Goal: Task Accomplishment & Management: Use online tool/utility

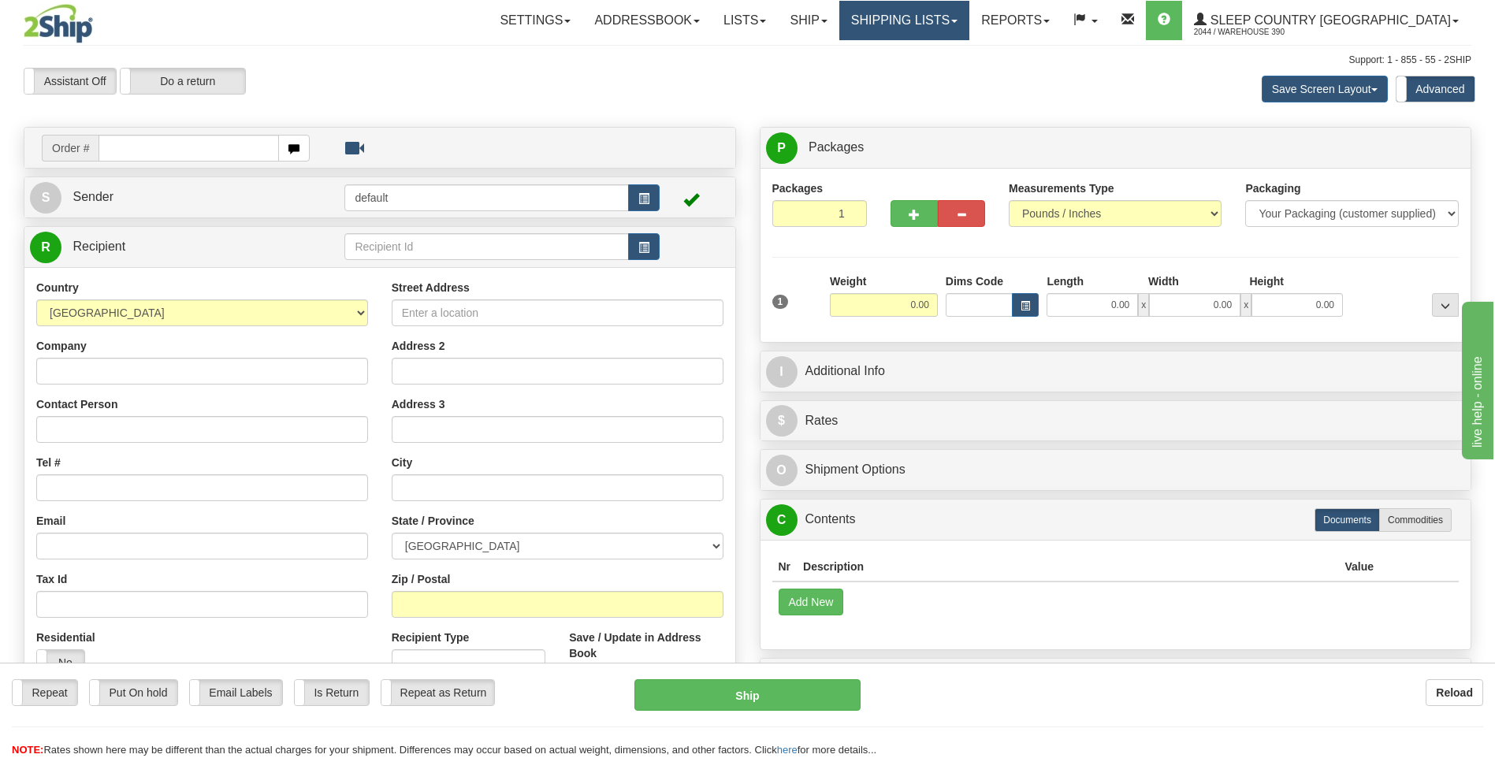
click at [966, 21] on link "Shipping lists" at bounding box center [905, 20] width 130 height 39
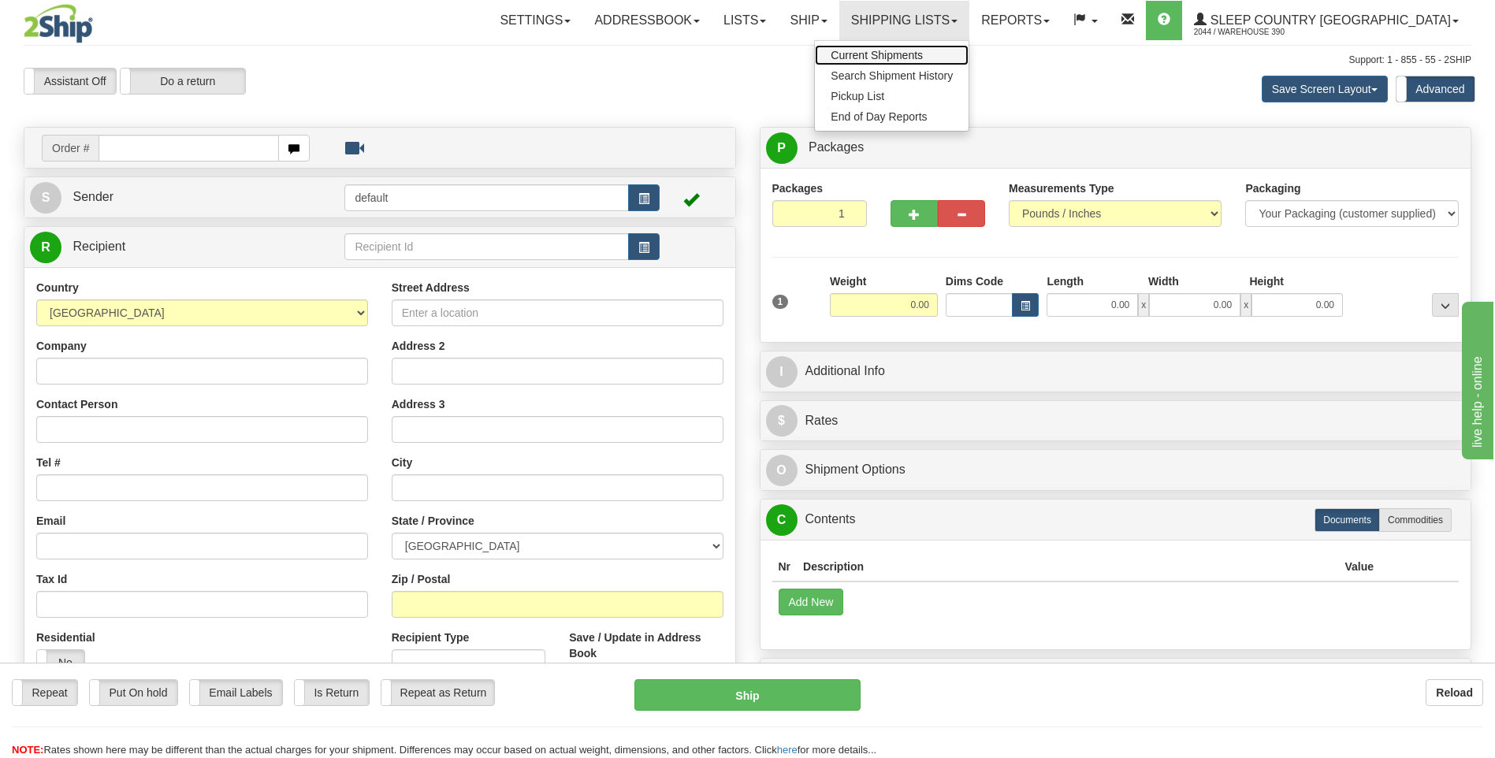
click at [923, 54] on span "Current Shipments" at bounding box center [877, 55] width 92 height 13
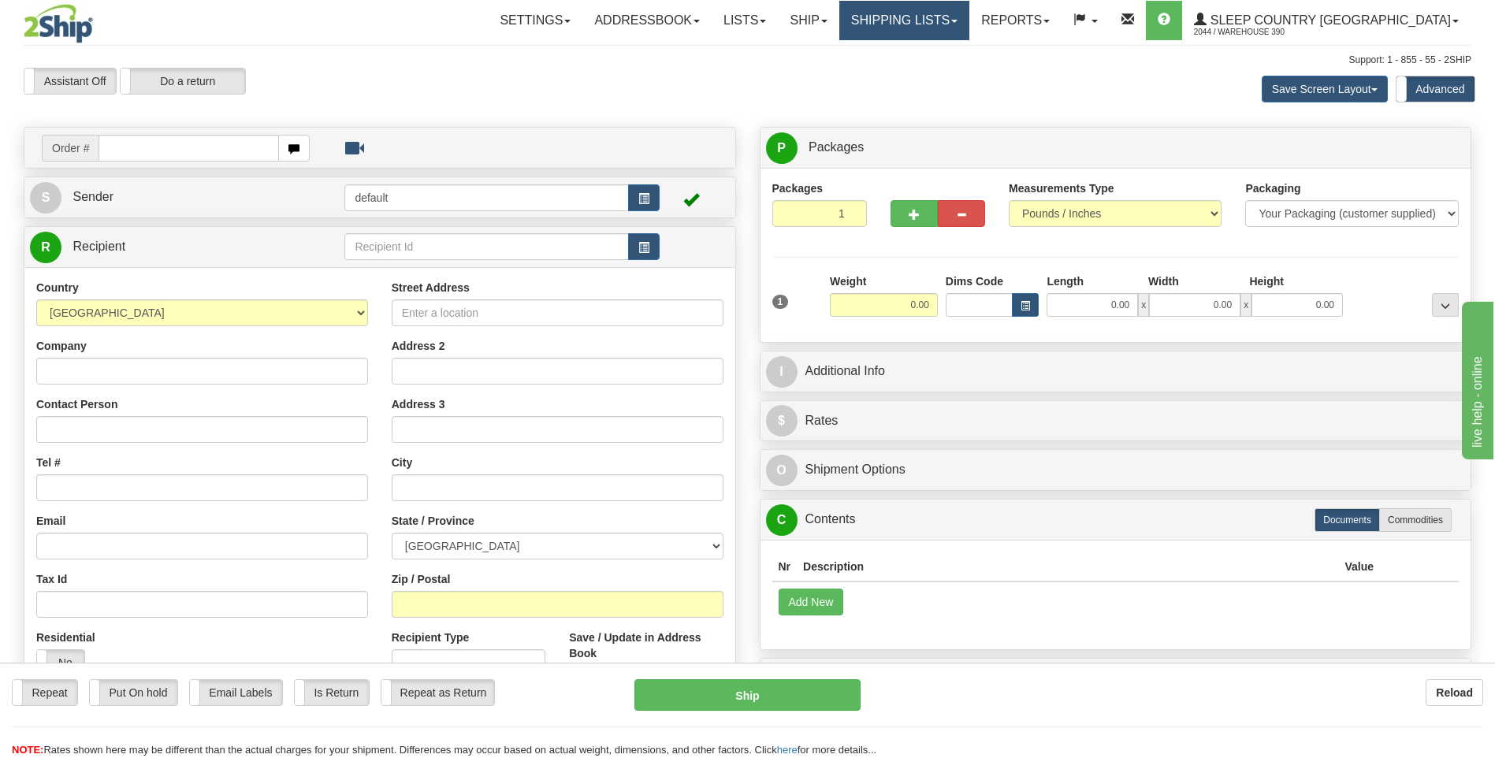
click at [962, 18] on link "Shipping lists" at bounding box center [905, 20] width 130 height 39
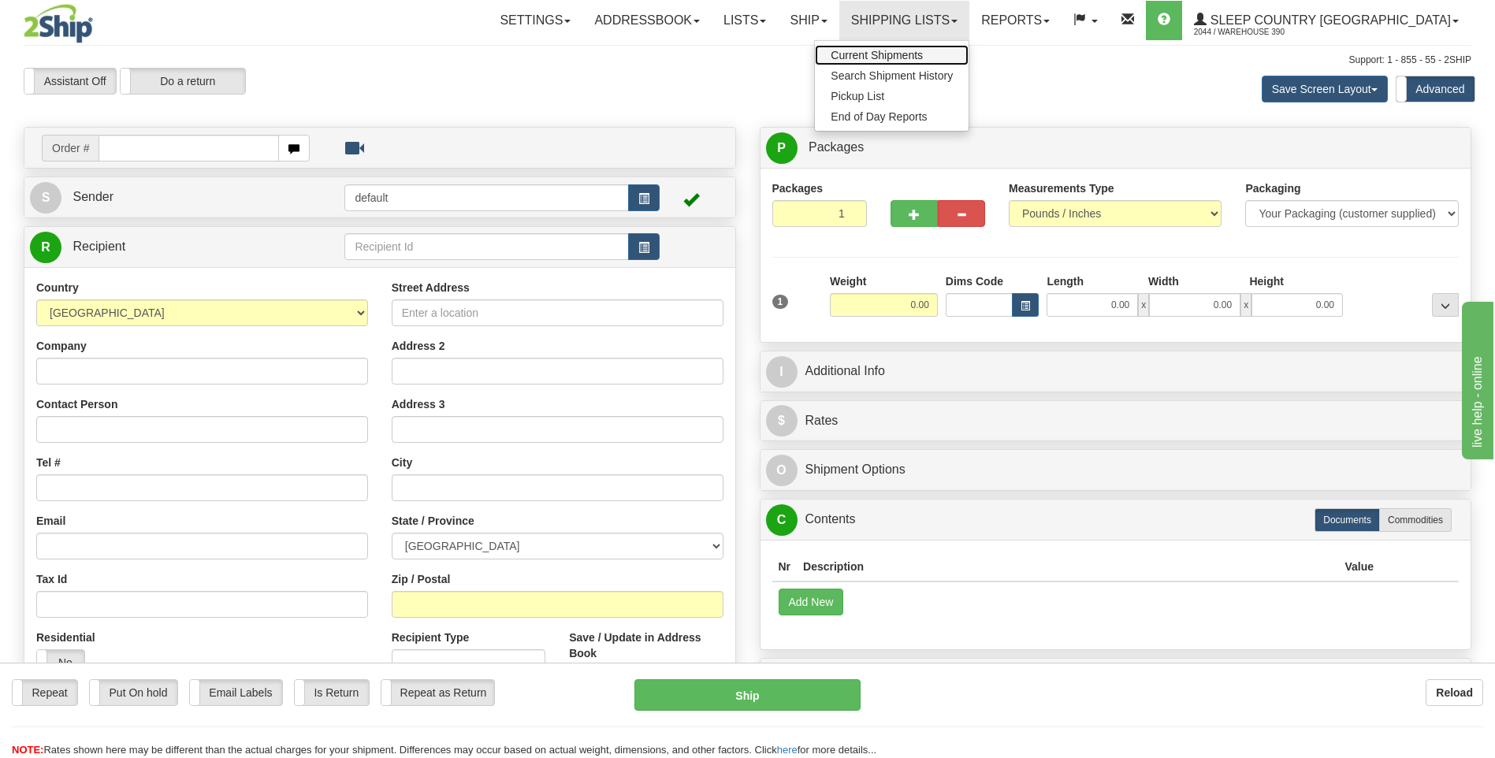
click at [923, 53] on span "Current Shipments" at bounding box center [877, 55] width 92 height 13
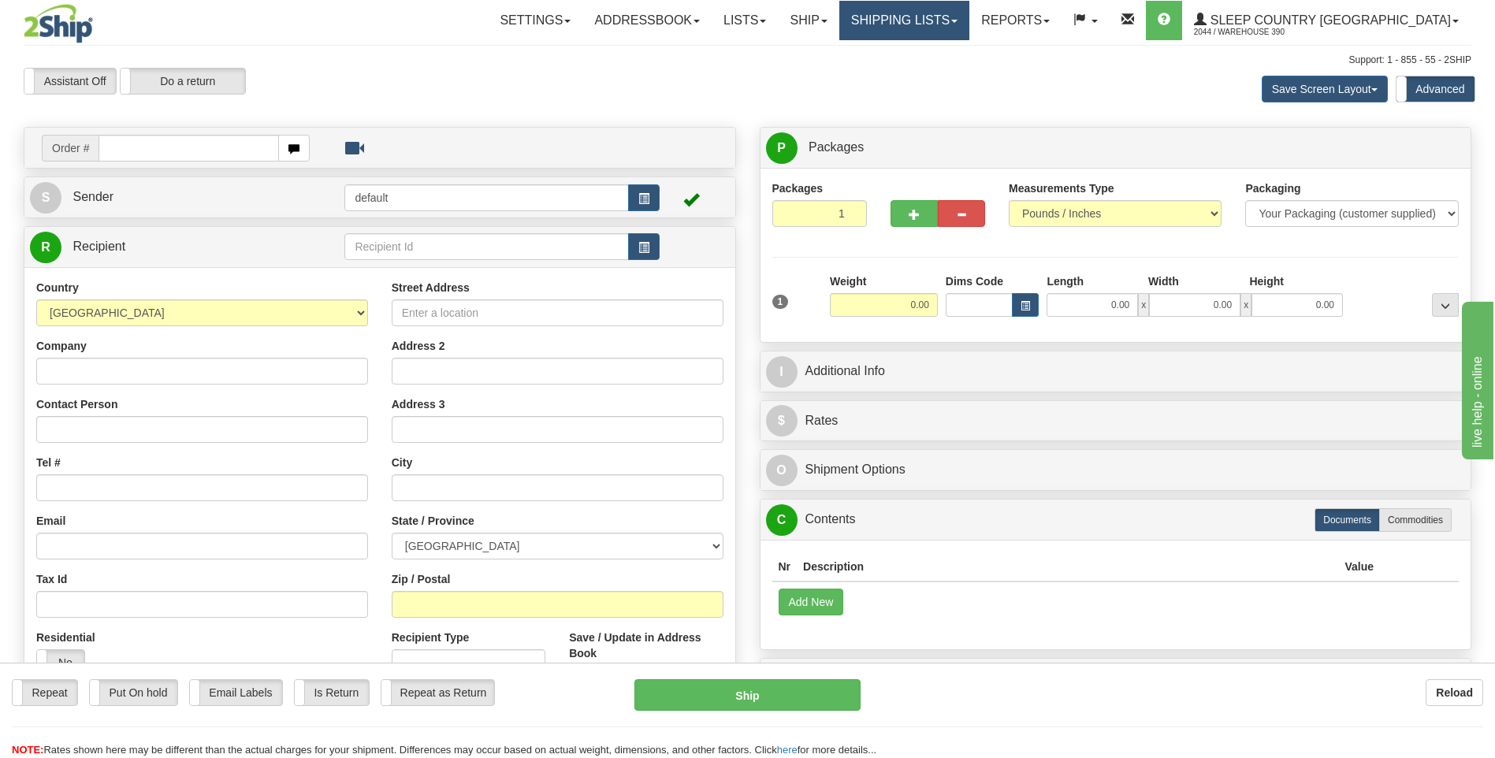
click at [962, 19] on link "Shipping lists" at bounding box center [905, 20] width 130 height 39
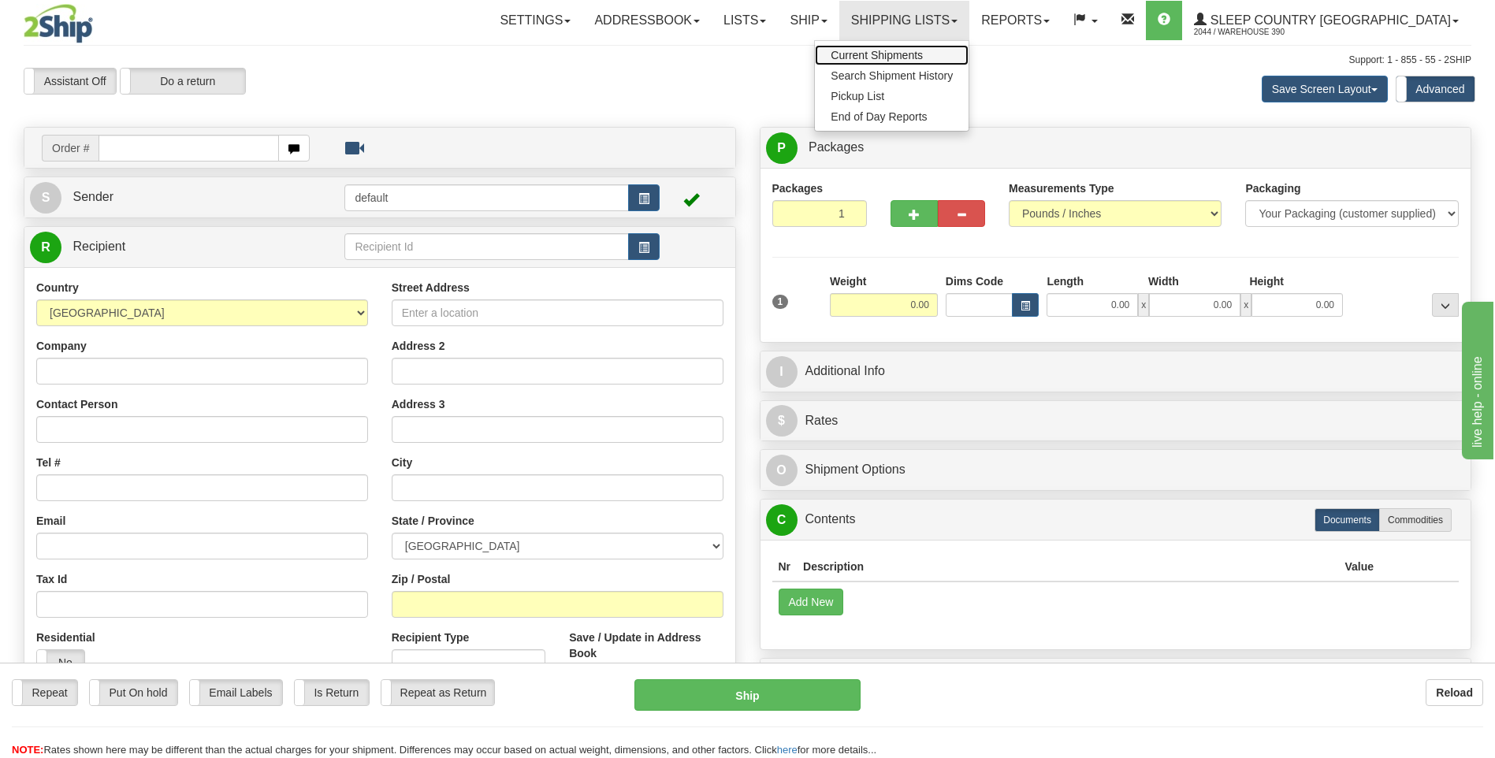
click at [923, 54] on span "Current Shipments" at bounding box center [877, 55] width 92 height 13
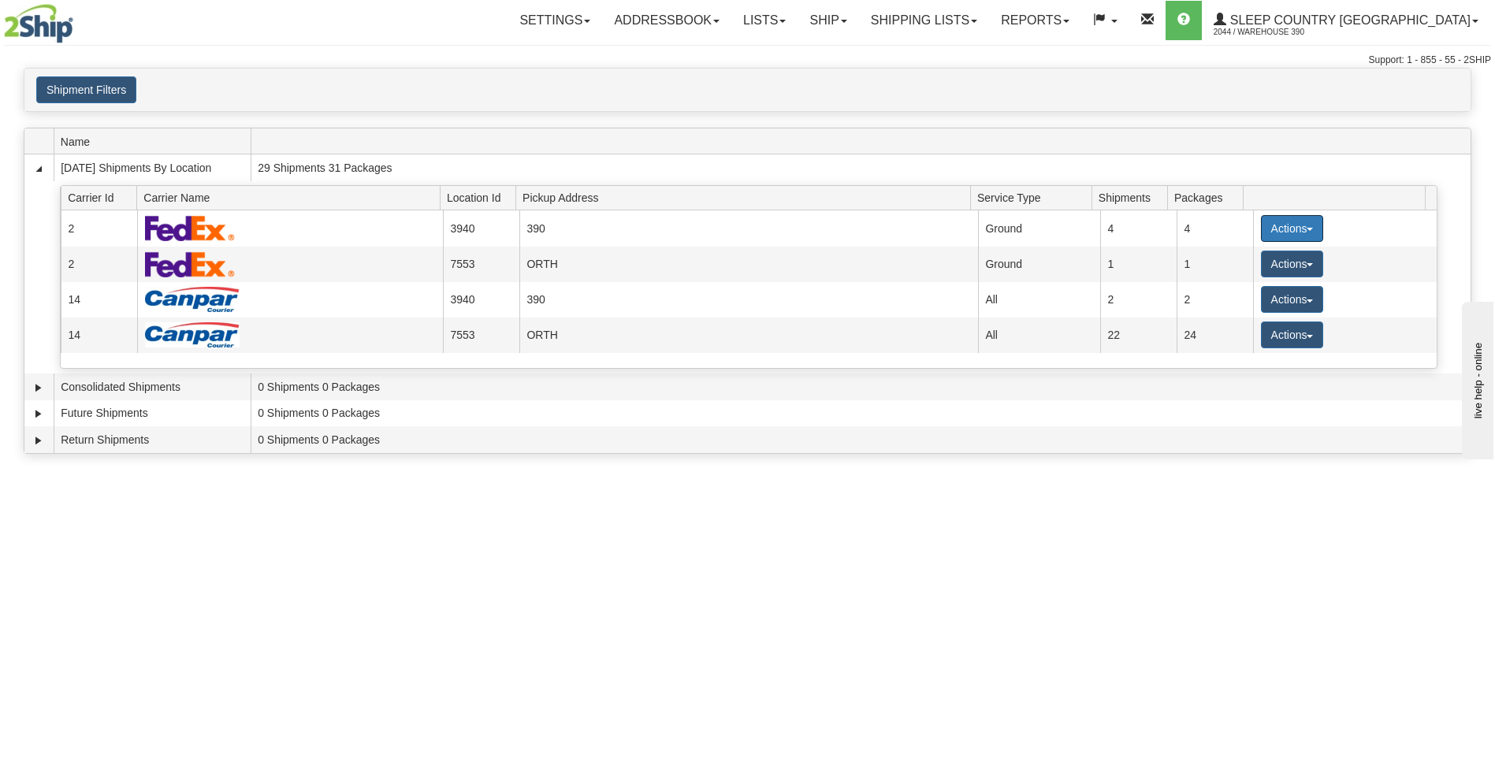
click at [1269, 223] on button "Actions" at bounding box center [1292, 228] width 63 height 27
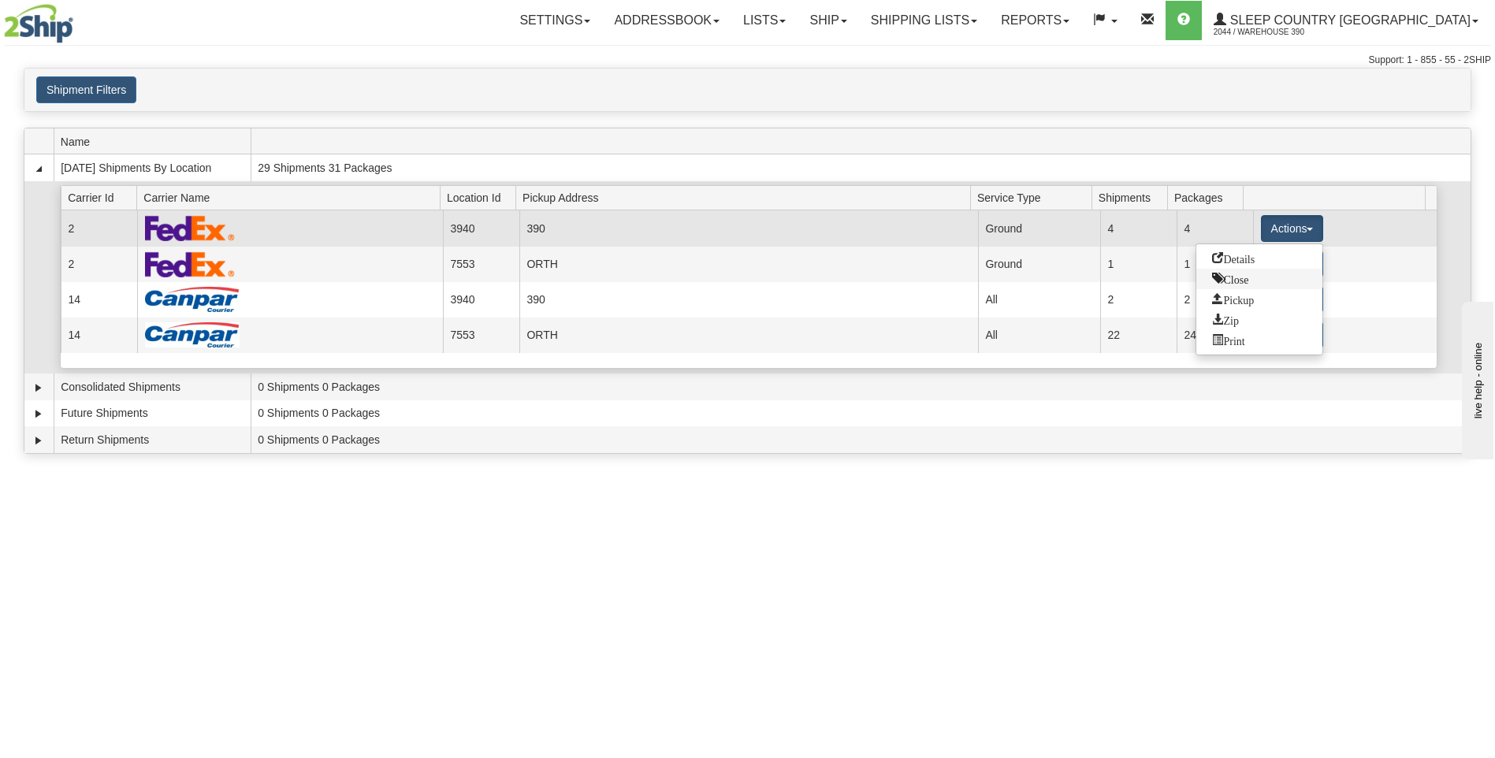
click at [1235, 277] on span "Close" at bounding box center [1230, 278] width 36 height 11
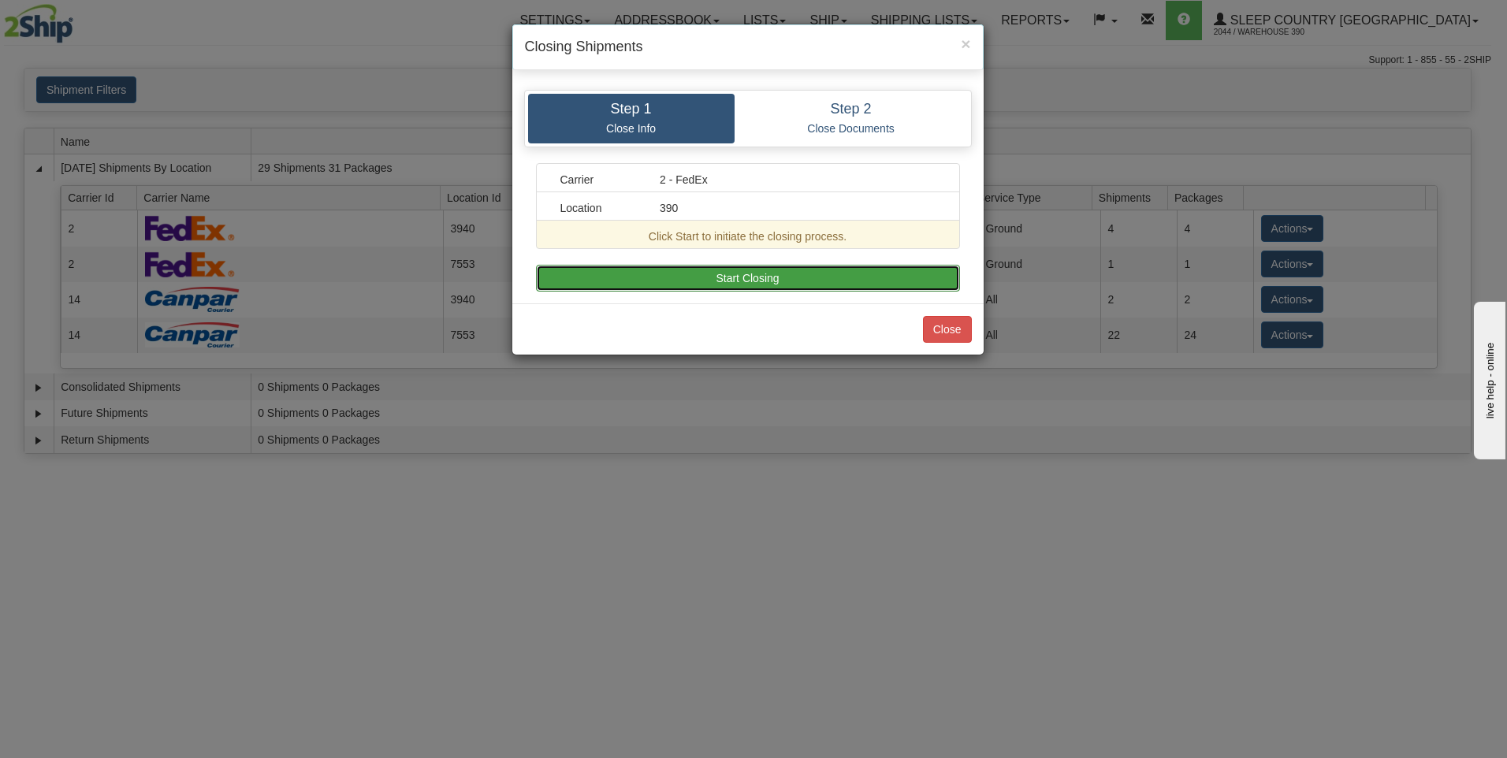
click at [940, 277] on button "Start Closing" at bounding box center [748, 278] width 424 height 27
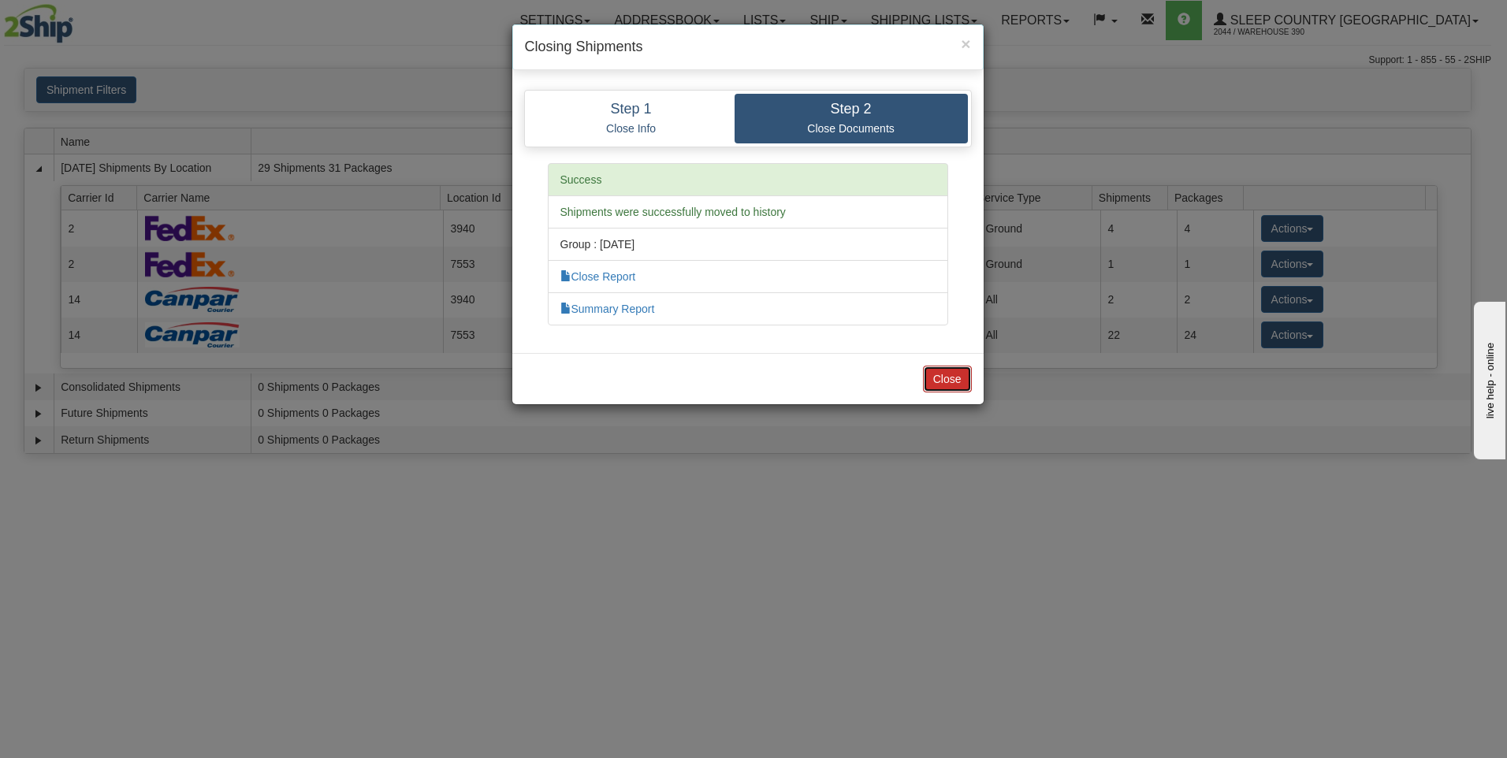
click at [961, 376] on button "Close" at bounding box center [947, 379] width 49 height 27
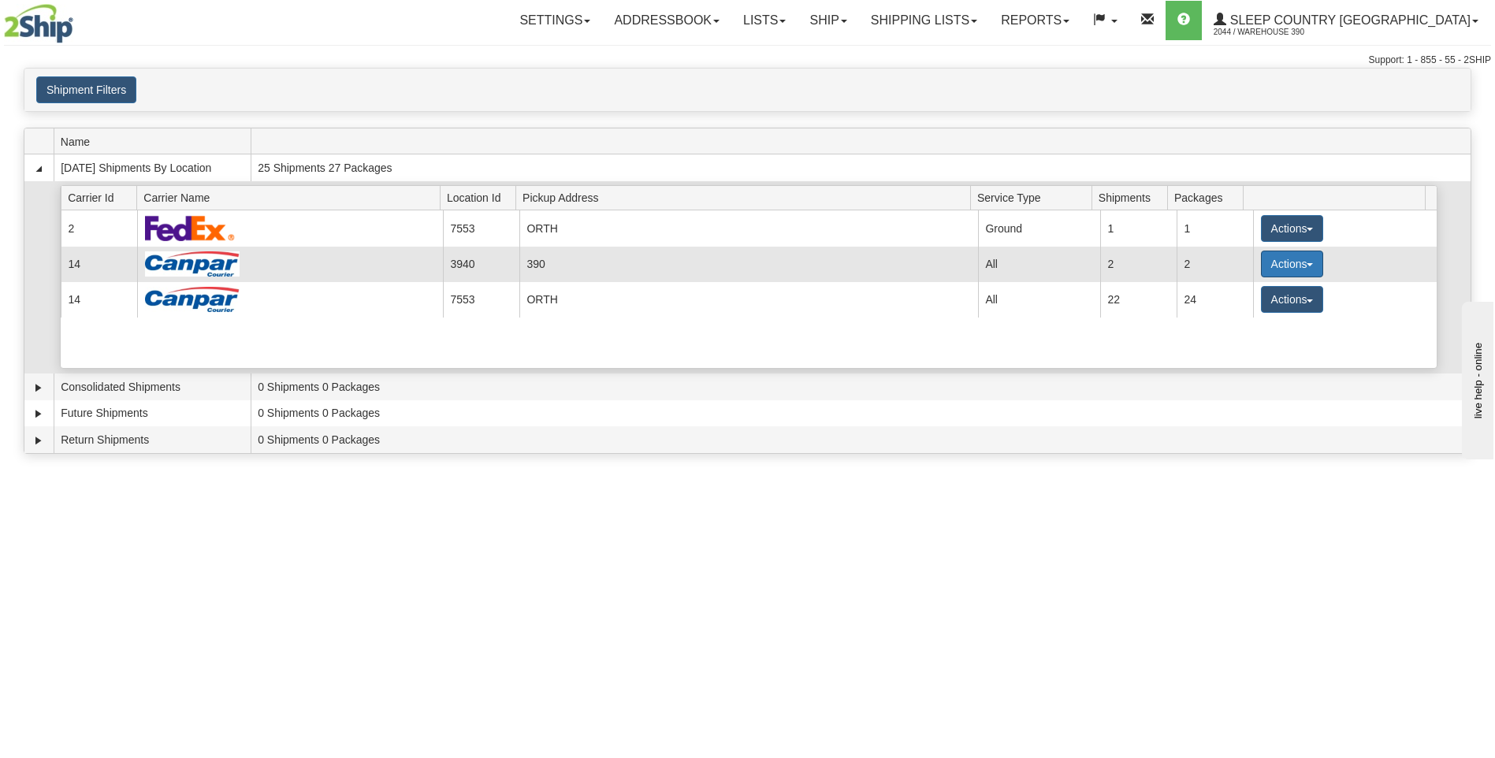
click at [1267, 260] on button "Actions" at bounding box center [1292, 264] width 63 height 27
click at [1232, 316] on span "Close" at bounding box center [1230, 313] width 36 height 11
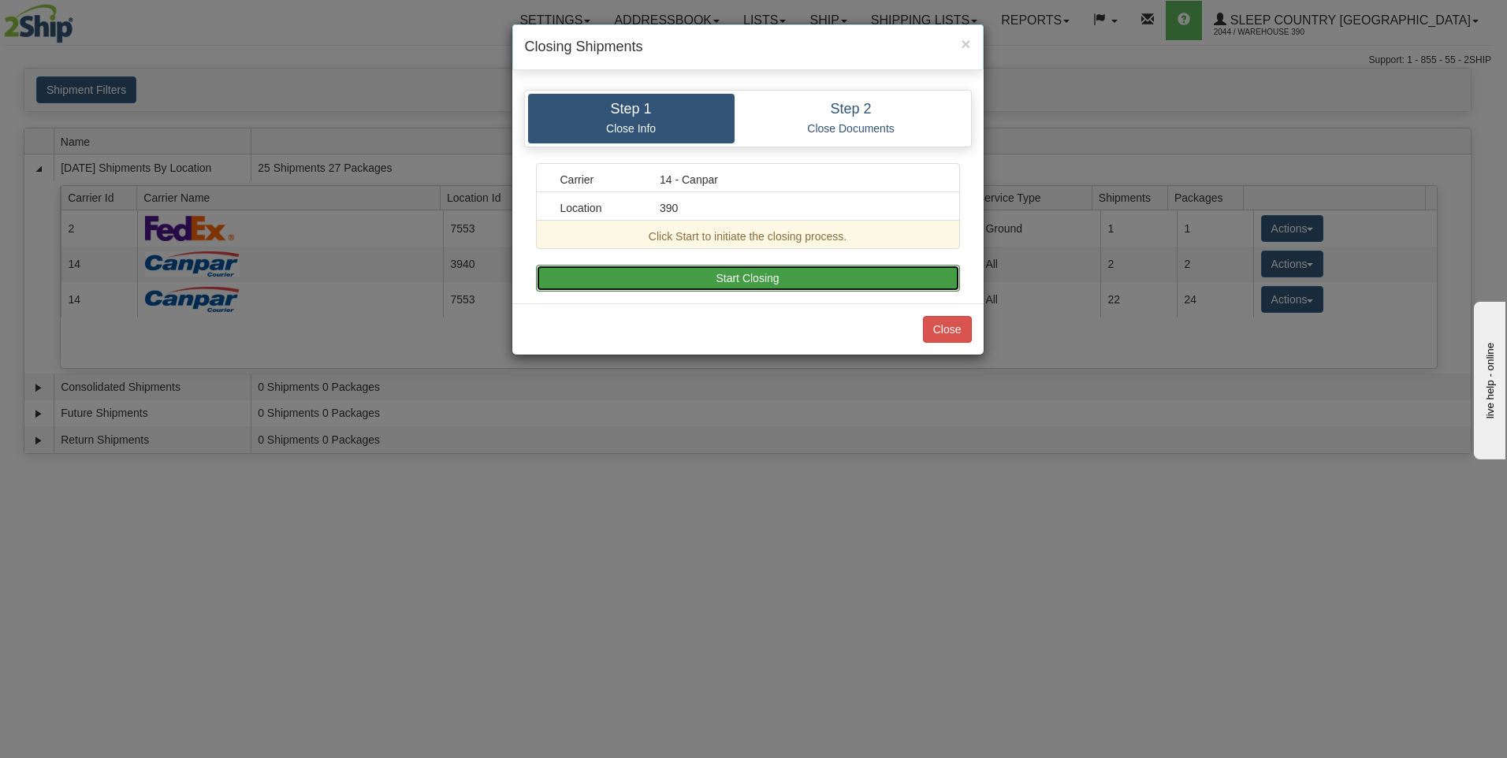
click at [826, 283] on button "Start Closing" at bounding box center [748, 278] width 424 height 27
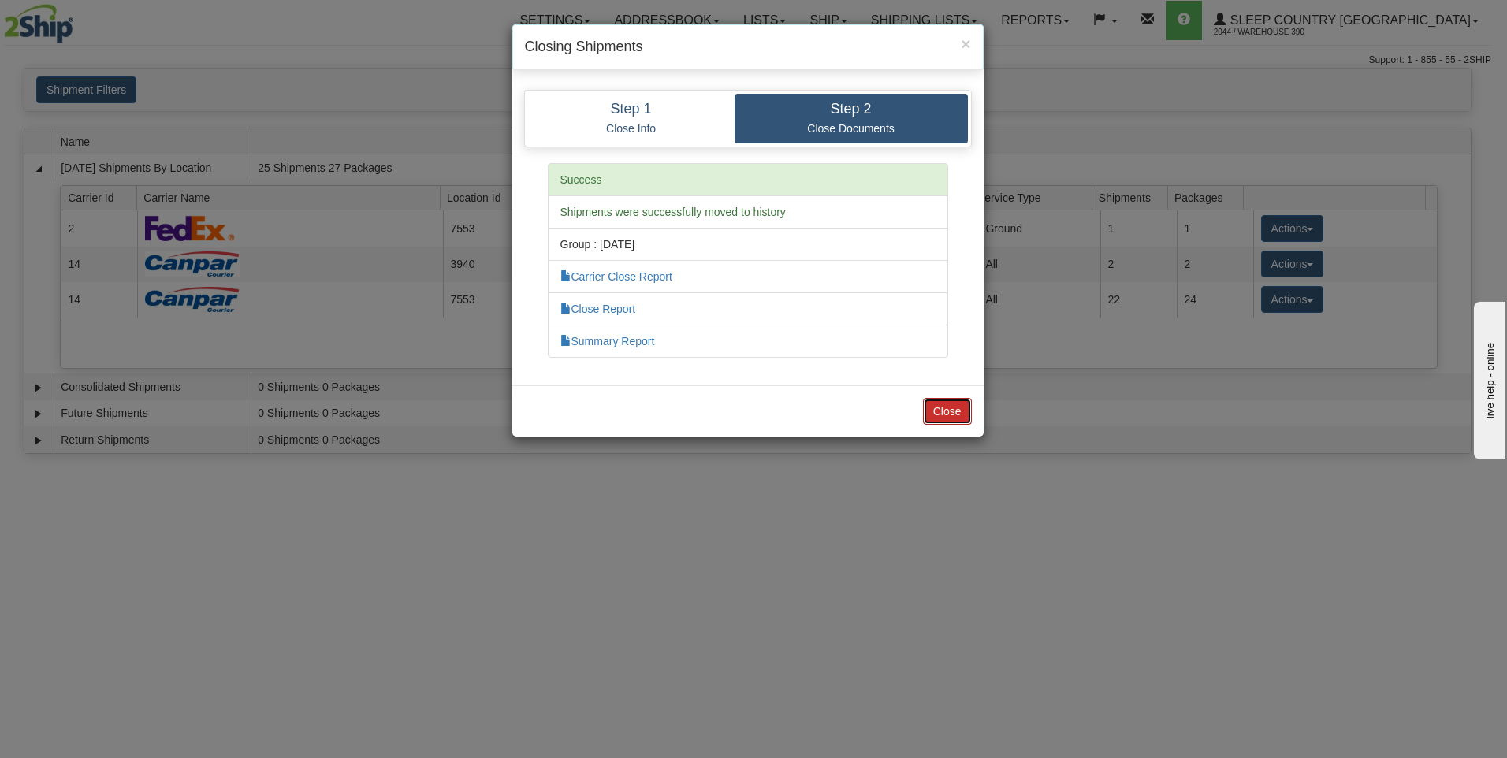
click at [948, 416] on button "Close" at bounding box center [947, 411] width 49 height 27
